Goal: Task Accomplishment & Management: Use online tool/utility

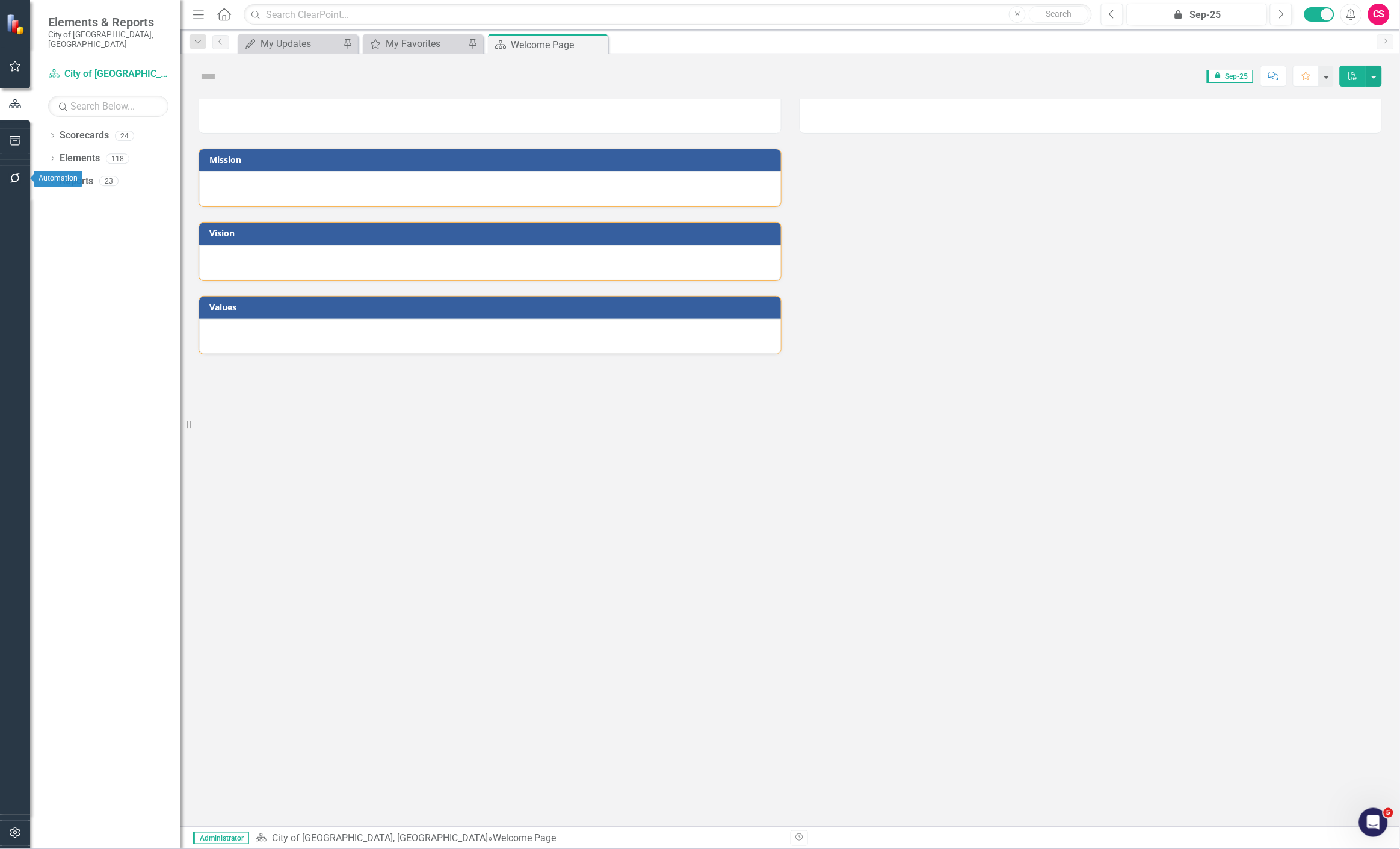
click at [25, 176] on button "button" at bounding box center [15, 178] width 27 height 25
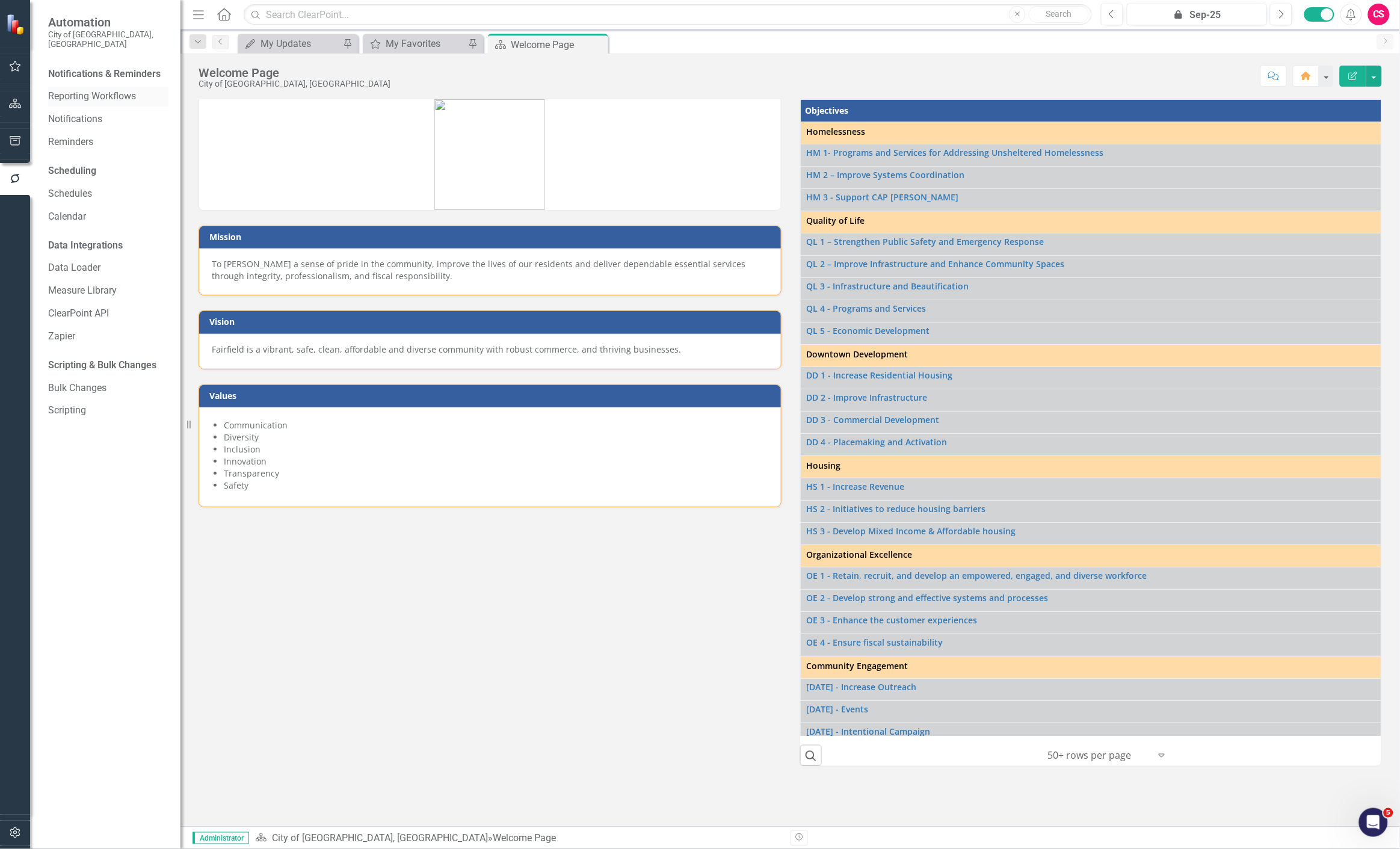
click at [79, 92] on link "Reporting Workflows" at bounding box center [108, 97] width 120 height 14
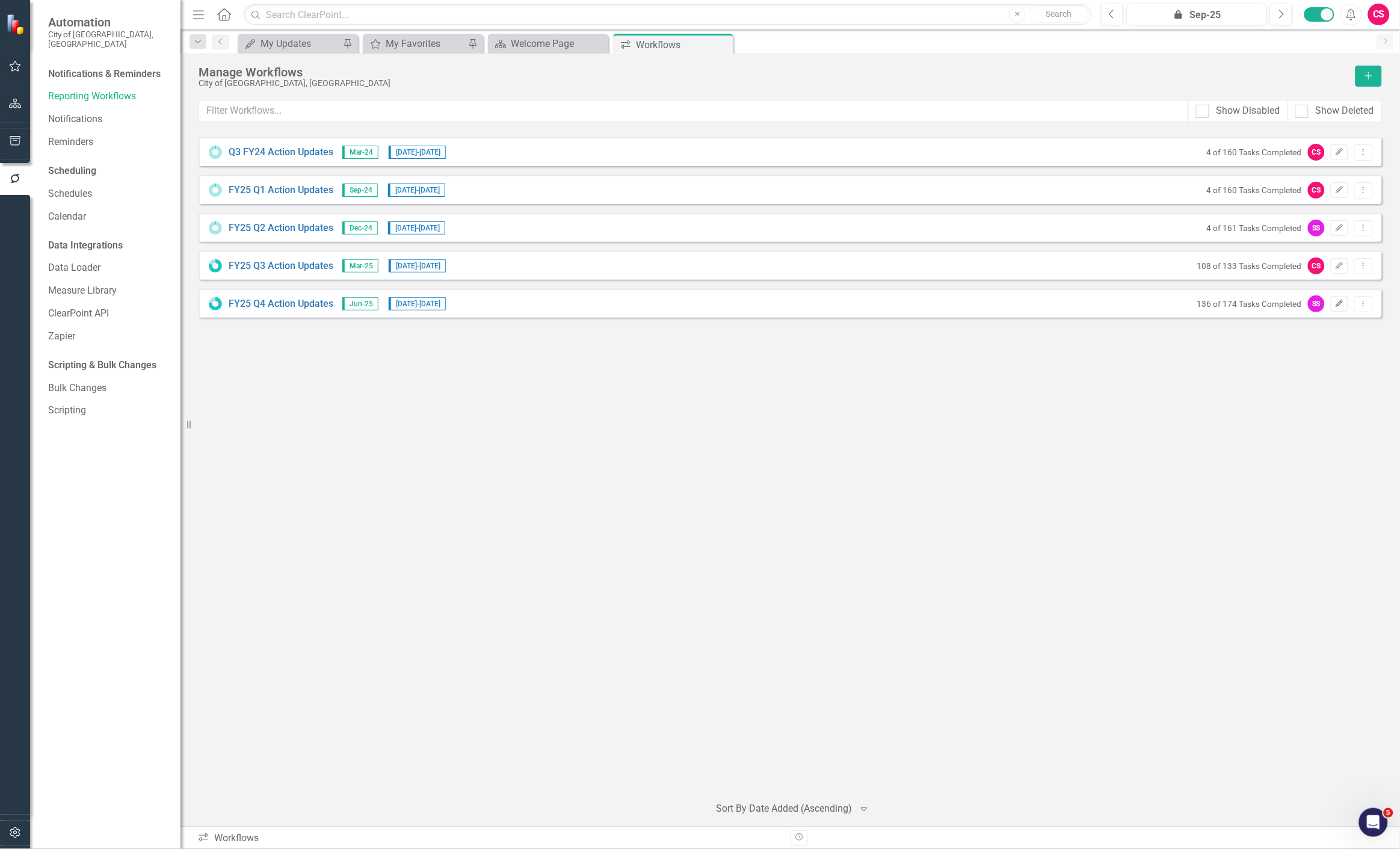
click at [1337, 306] on icon "Edit" at bounding box center [1339, 304] width 9 height 7
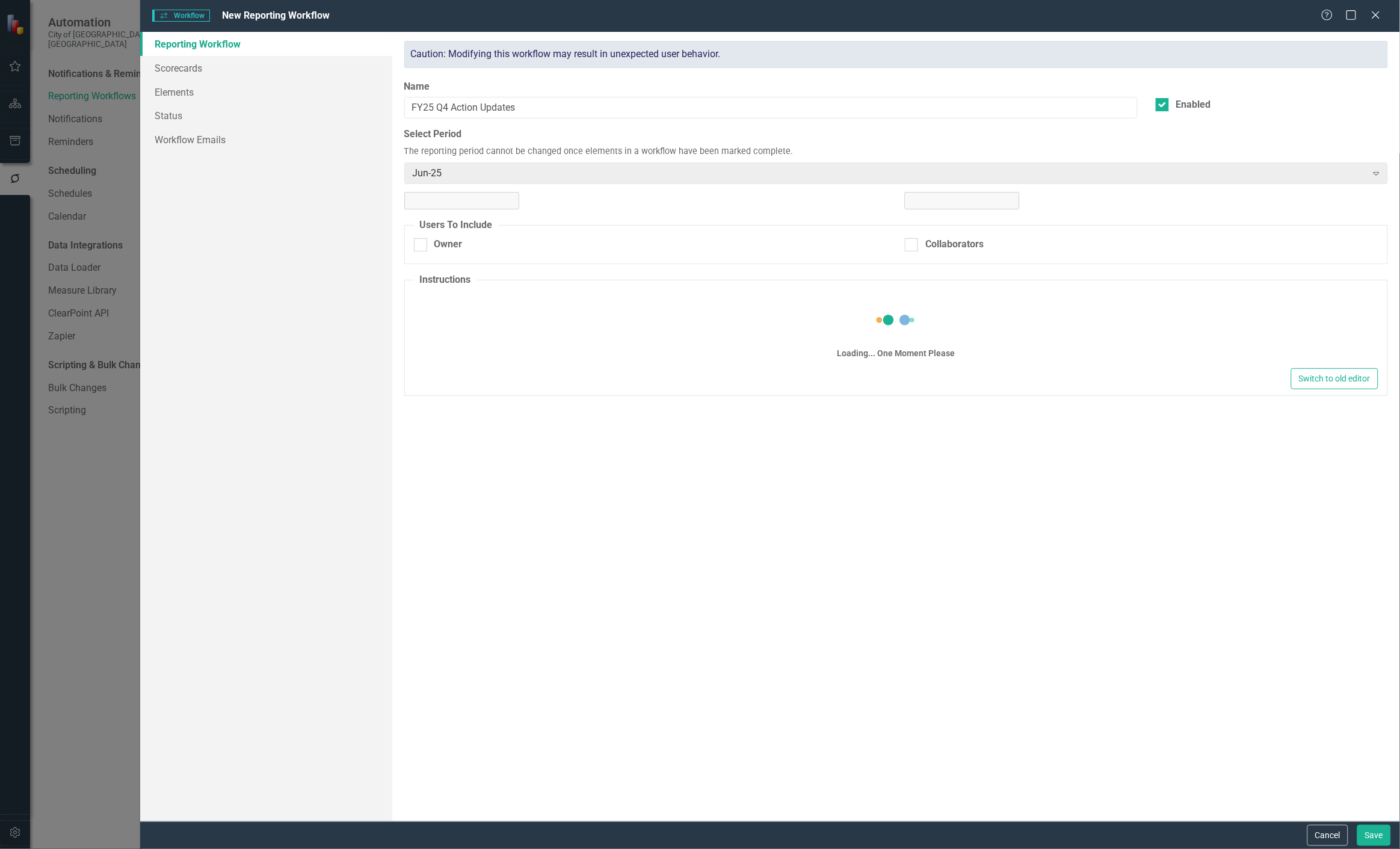
checkbox input "true"
type textarea "<ol> <li>Click the edit icon next to the first Action you own.&nbsp;</li> <li>Y…"
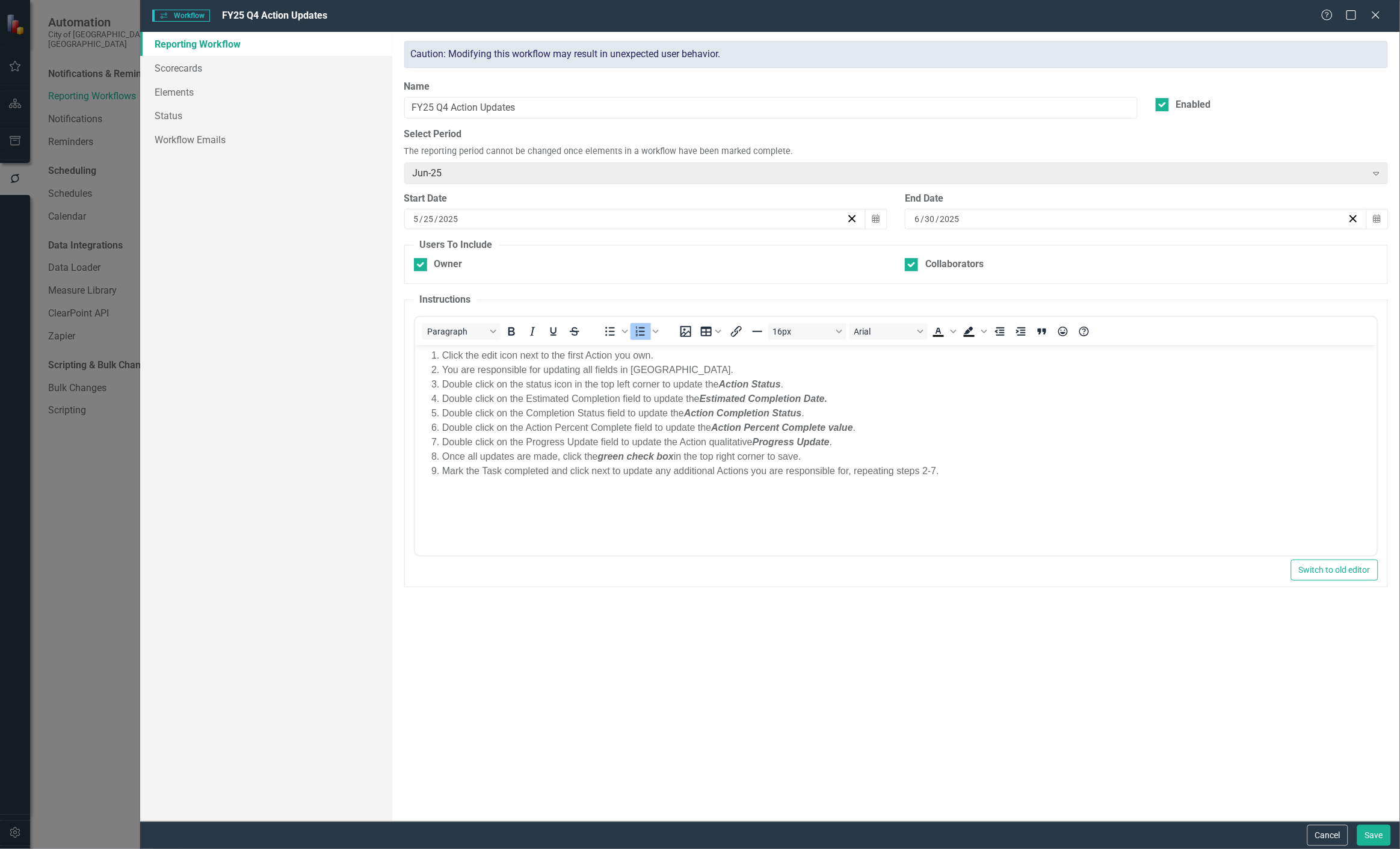
click at [690, 460] on li "Once all updates are made, click the green check box in the top right corner to…" at bounding box center [907, 455] width 932 height 15
